Goal: Task Accomplishment & Management: Manage account settings

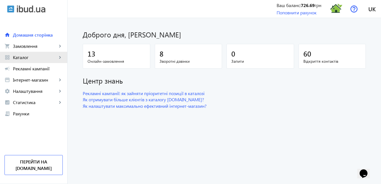
click at [20, 59] on span "Каталог" at bounding box center [35, 58] width 44 height 6
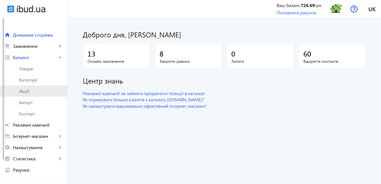
click at [32, 90] on span "Акції" at bounding box center [41, 91] width 44 height 6
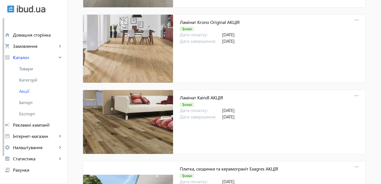
scroll to position [5968, 0]
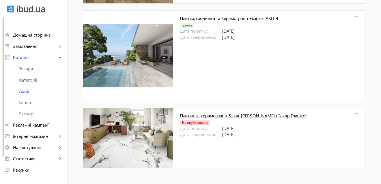
click at [220, 117] on link "Плитка та керамограніт Sakar [PERSON_NAME] (Сакар Граніто)" at bounding box center [243, 116] width 127 height 6
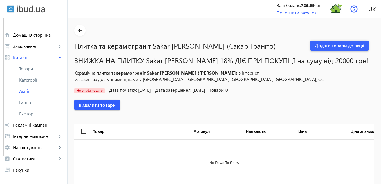
click at [336, 48] on span "Додати товари до акції" at bounding box center [339, 46] width 49 height 6
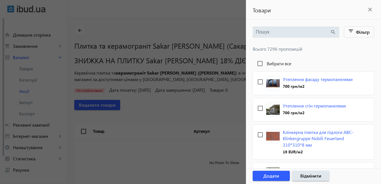
click at [297, 32] on input "search" at bounding box center [293, 32] width 74 height 6
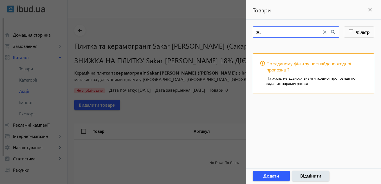
type input "s"
click at [370, 9] on mat-icon "close" at bounding box center [370, 9] width 8 height 8
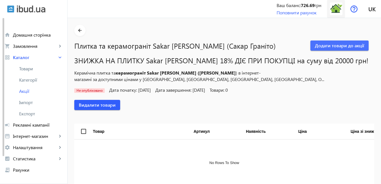
click at [333, 9] on img at bounding box center [336, 9] width 13 height 13
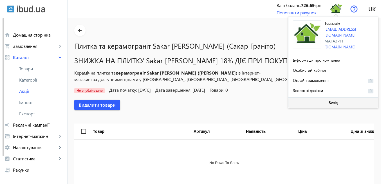
click at [333, 100] on span "Вихід" at bounding box center [333, 102] width 9 height 5
